Goal: Transaction & Acquisition: Purchase product/service

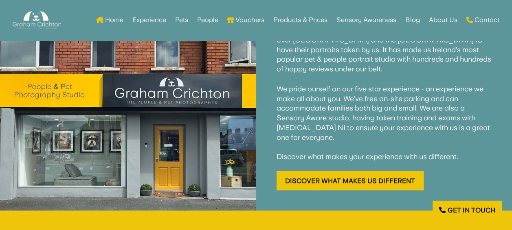
scroll to position [692, 0]
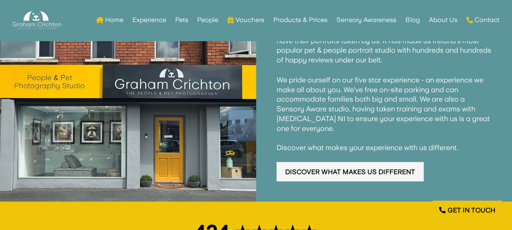
click at [350, 162] on link "Discover What Makes Us Different" at bounding box center [349, 171] width 147 height 19
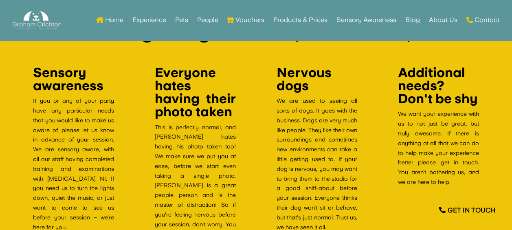
scroll to position [1948, 0]
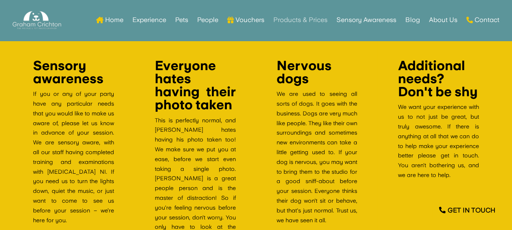
click at [293, 17] on link "Products & Prices" at bounding box center [300, 20] width 54 height 32
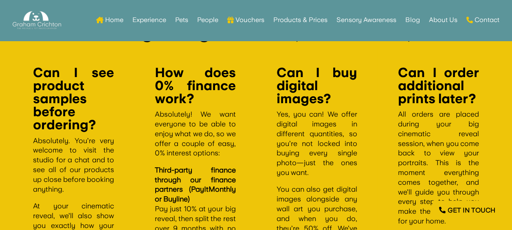
scroll to position [1240, 0]
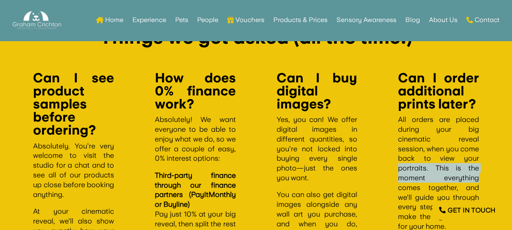
drag, startPoint x: 511, startPoint y: 155, endPoint x: 512, endPoint y: 177, distance: 22.0
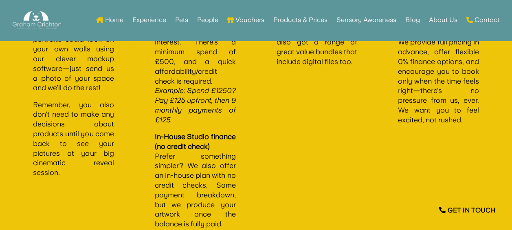
drag, startPoint x: 511, startPoint y: 168, endPoint x: 512, endPoint y: 173, distance: 5.7
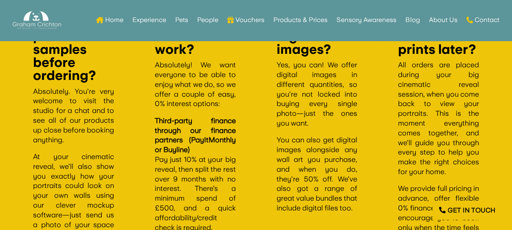
scroll to position [724, 0]
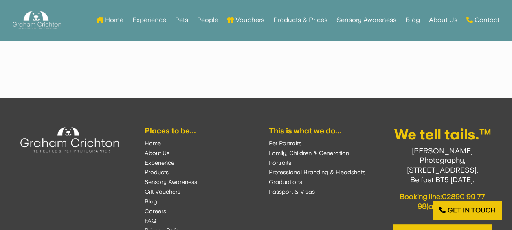
scroll to position [2083, 0]
